Goal: Task Accomplishment & Management: Use online tool/utility

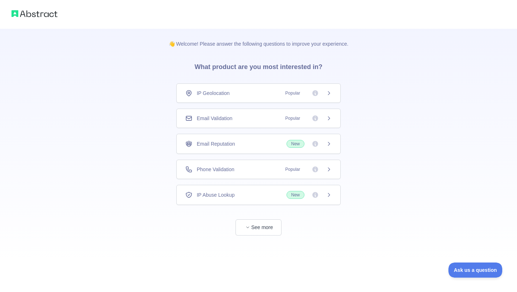
click at [235, 118] on div "Email Validation Popular" at bounding box center [258, 118] width 147 height 7
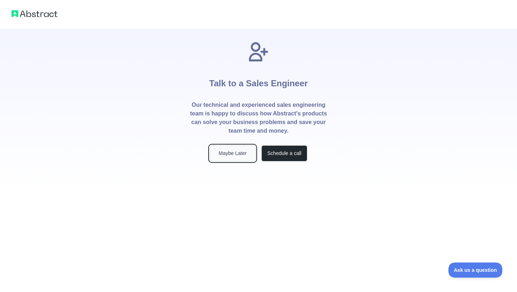
click at [233, 155] on button "Maybe Later" at bounding box center [233, 153] width 46 height 16
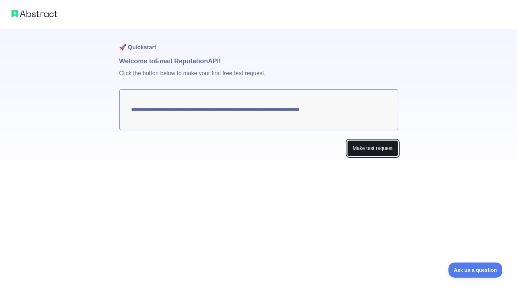
click at [357, 152] on button "Make test request" at bounding box center [372, 148] width 51 height 16
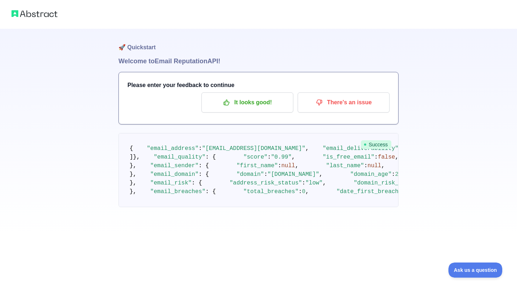
scroll to position [182, 0]
click at [43, 19] on div at bounding box center [258, 14] width 517 height 29
click at [41, 14] on img at bounding box center [34, 14] width 46 height 10
click at [15, 11] on img at bounding box center [34, 14] width 46 height 10
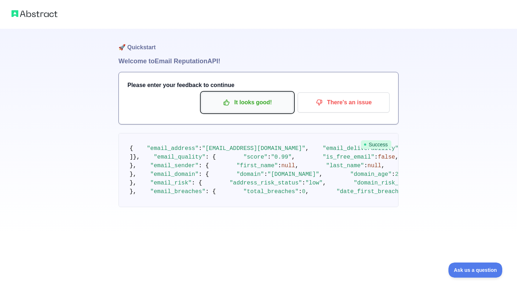
click at [275, 102] on p "It looks good!" at bounding box center [247, 102] width 81 height 12
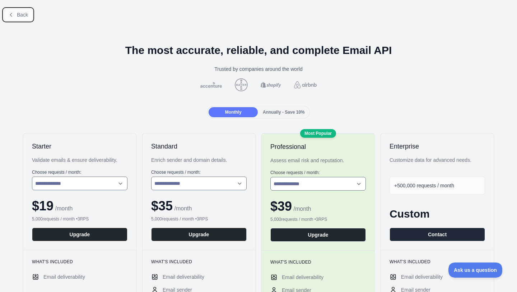
click at [25, 17] on span "Back" at bounding box center [22, 15] width 11 height 6
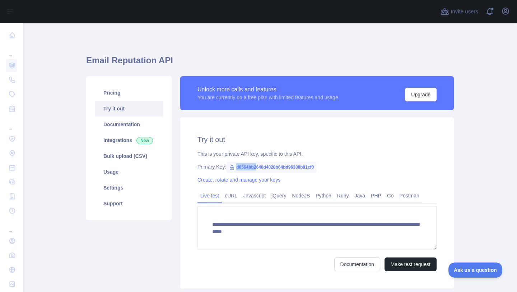
drag, startPoint x: 237, startPoint y: 168, endPoint x: 260, endPoint y: 166, distance: 23.7
click at [260, 166] on span "d0564bb2640d4028b64bd96338b91cf0" at bounding box center [271, 167] width 90 height 11
click at [118, 187] on link "Settings" at bounding box center [129, 188] width 68 height 16
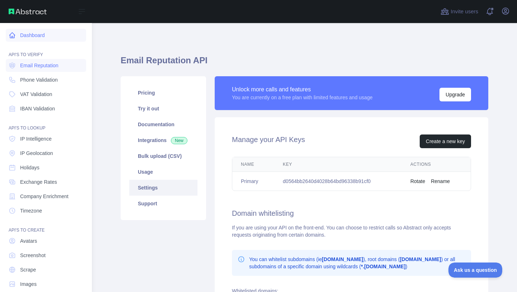
click at [11, 38] on icon at bounding box center [12, 35] width 5 height 5
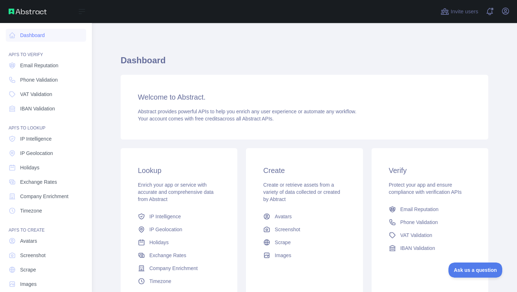
click at [31, 10] on img at bounding box center [28, 12] width 38 height 6
click at [28, 21] on div "Open sidebar" at bounding box center [46, 11] width 92 height 23
click at [25, 31] on link "Dashboard" at bounding box center [46, 35] width 80 height 13
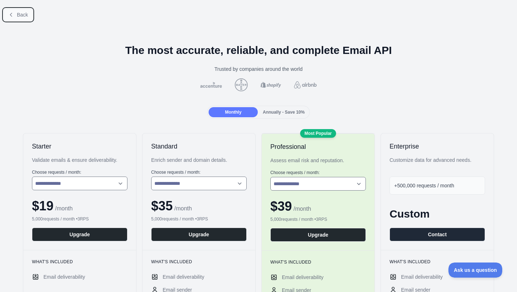
click at [20, 10] on button "Back" at bounding box center [18, 15] width 29 height 12
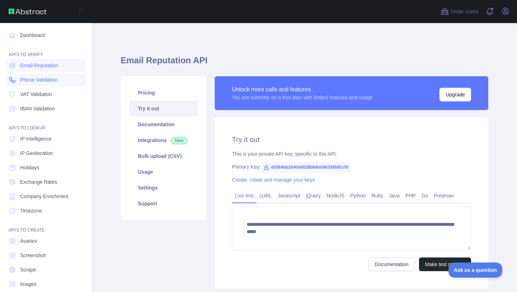
click at [29, 84] on link "Phone Validation" at bounding box center [46, 79] width 80 height 13
click at [42, 64] on span "Email Reputation" at bounding box center [39, 65] width 38 height 7
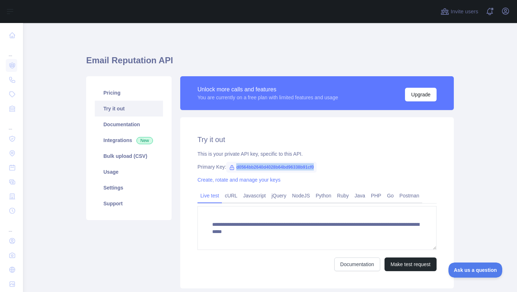
drag, startPoint x: 237, startPoint y: 166, endPoint x: 326, endPoint y: 167, distance: 89.1
click at [317, 168] on span "d0564bb2640d4028b64bd96338b91cf0" at bounding box center [271, 167] width 90 height 11
copy span "d0564bb2640d4028b64bd96338b91cf0"
click at [503, 14] on icon "button" at bounding box center [505, 11] width 9 height 9
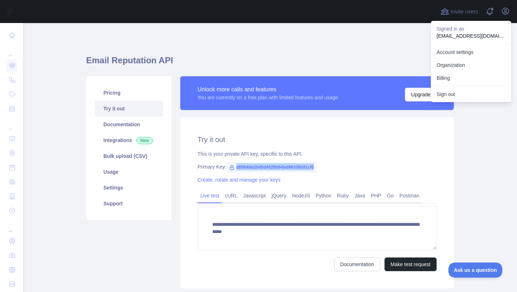
copy span "d0564bb2640d4028b64bd96338b91cf0"
